Goal: Find specific page/section: Find specific page/section

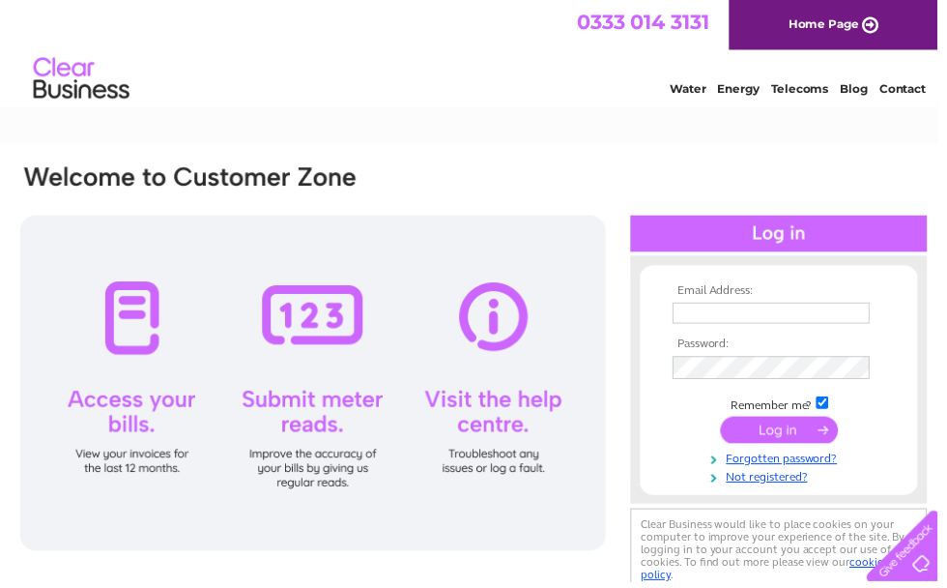
click at [708, 323] on input "text" at bounding box center [778, 315] width 199 height 21
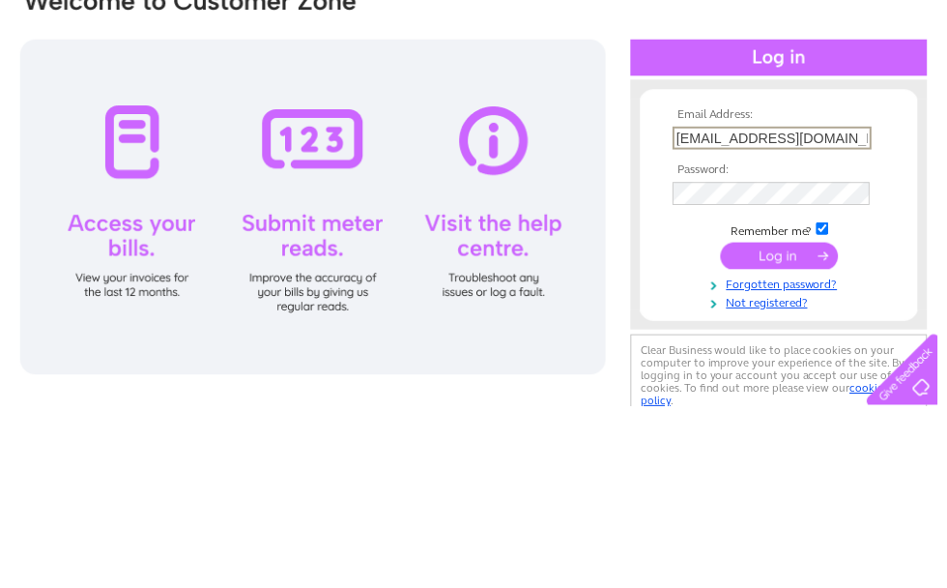
type input "[EMAIL_ADDRESS][DOMAIN_NAME]"
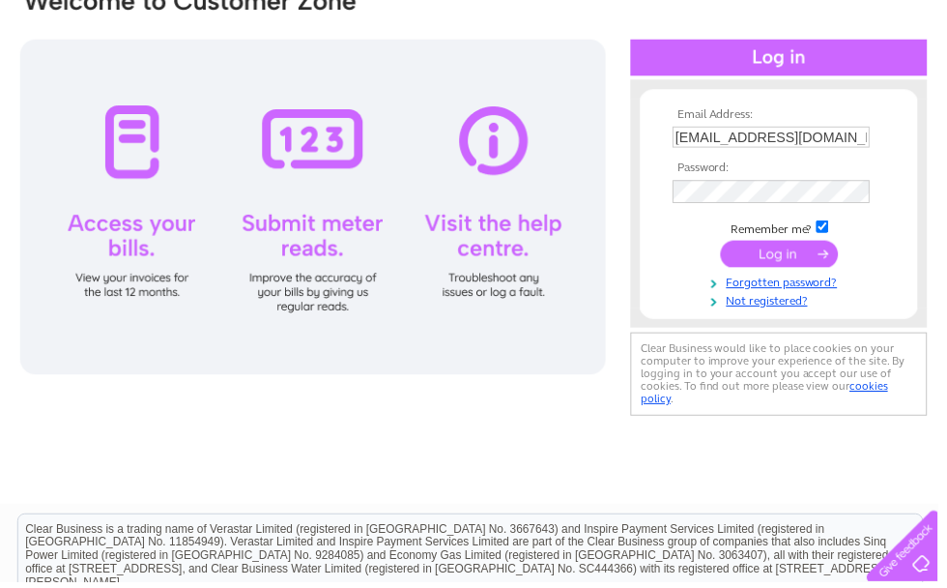
click at [792, 270] on input "submit" at bounding box center [787, 256] width 119 height 27
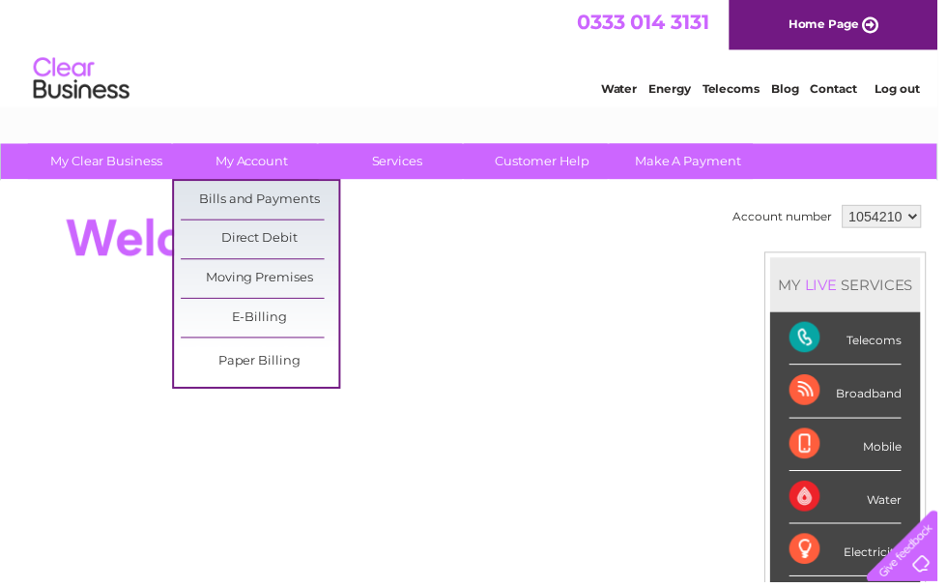
click at [236, 190] on link "Bills and Payments" at bounding box center [262, 202] width 159 height 39
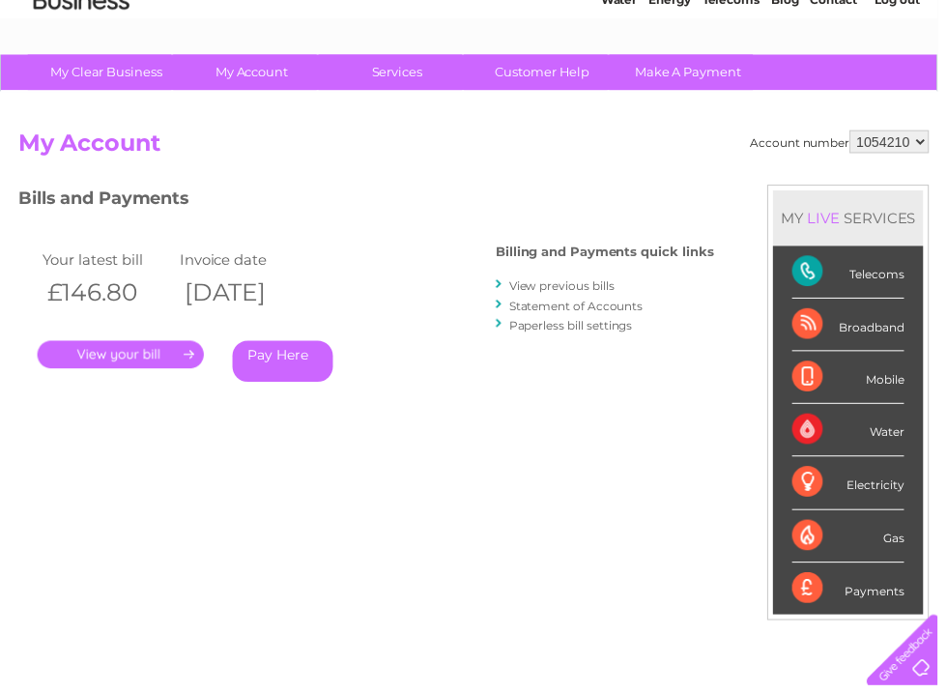
scroll to position [89, 0]
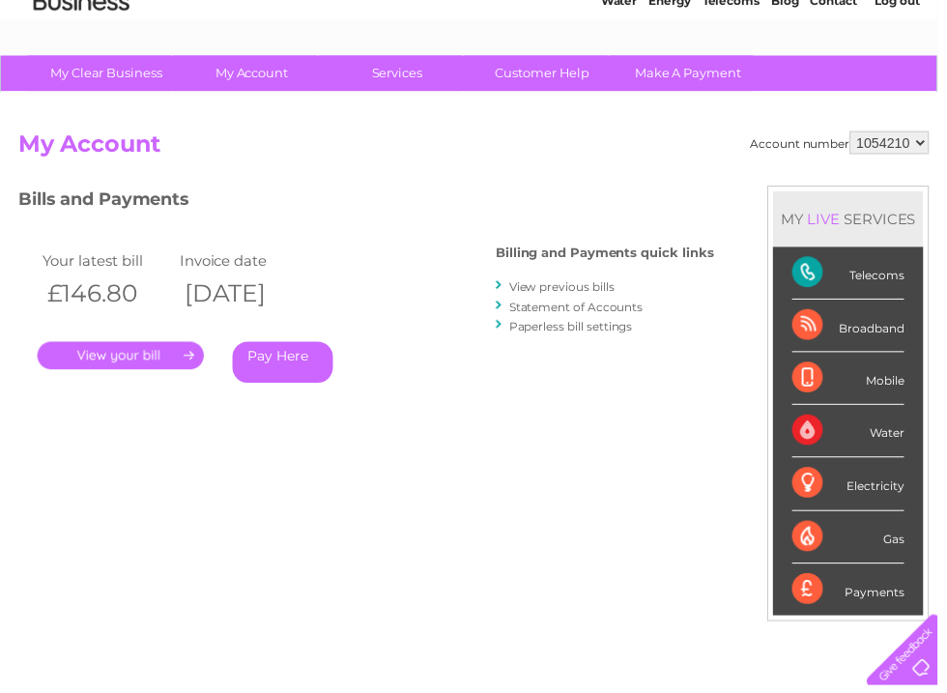
click at [112, 354] on link "." at bounding box center [122, 359] width 168 height 28
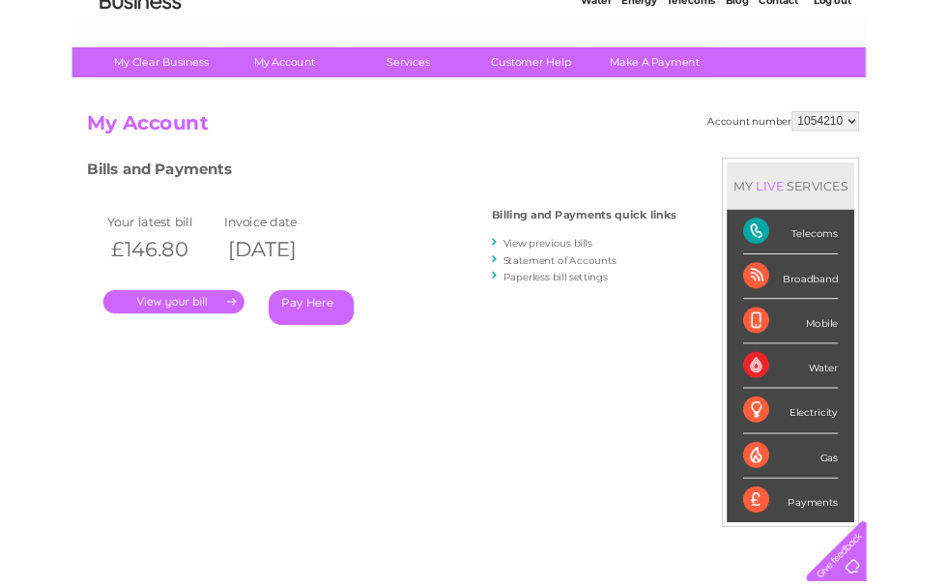
scroll to position [0, 0]
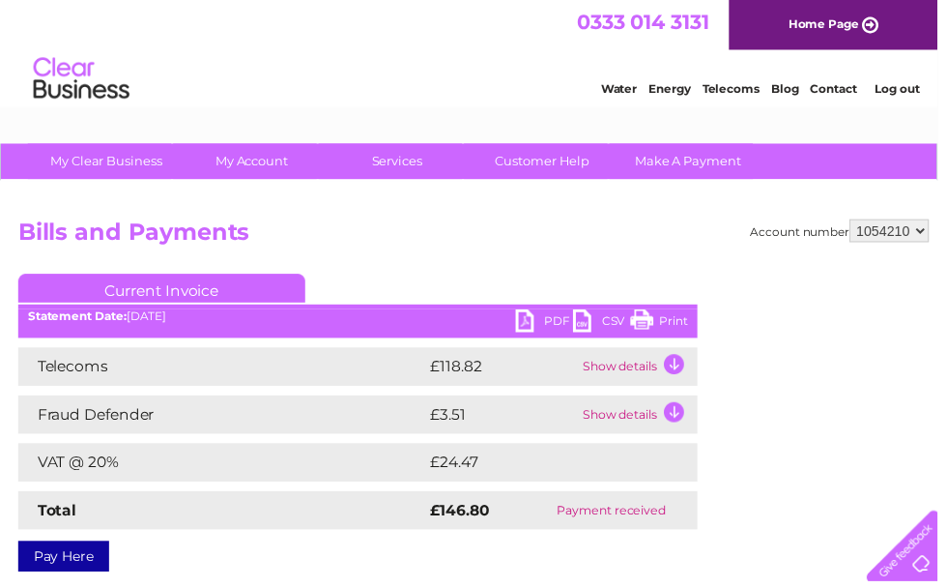
click at [657, 318] on link "Print" at bounding box center [666, 326] width 58 height 28
